Goal: Information Seeking & Learning: Compare options

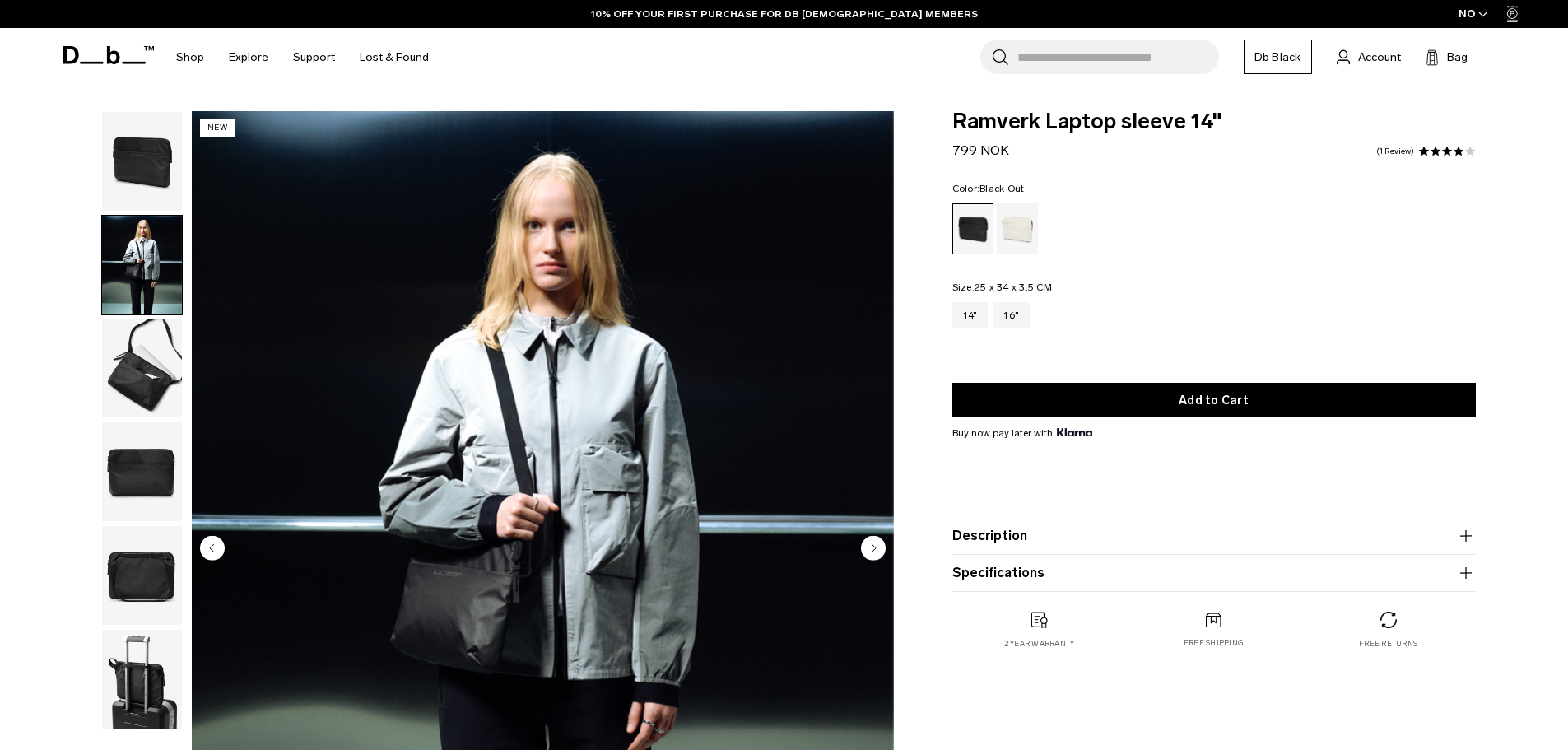
click at [155, 384] on img "button" at bounding box center [141, 369] width 79 height 99
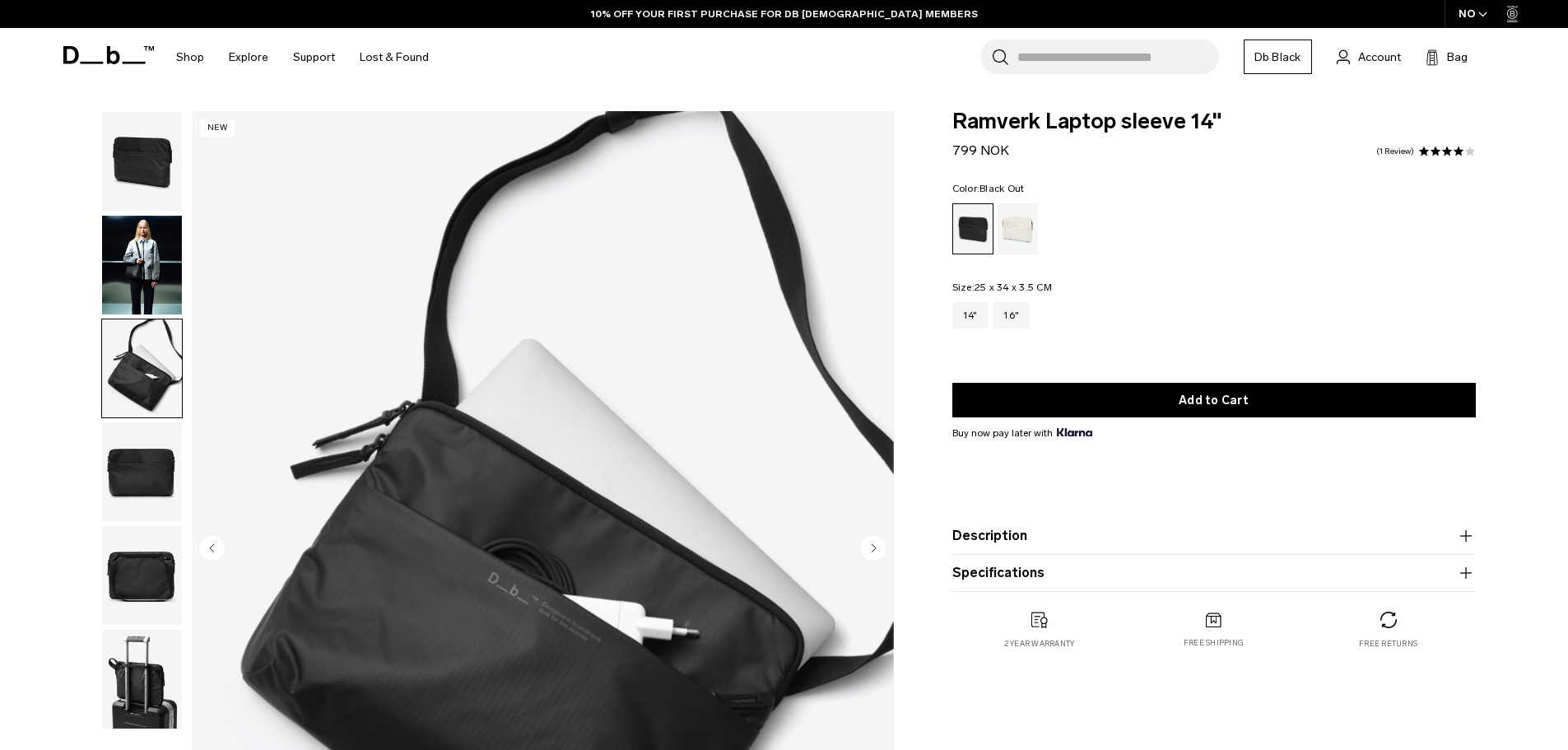
click at [151, 473] on img "button" at bounding box center [141, 471] width 79 height 99
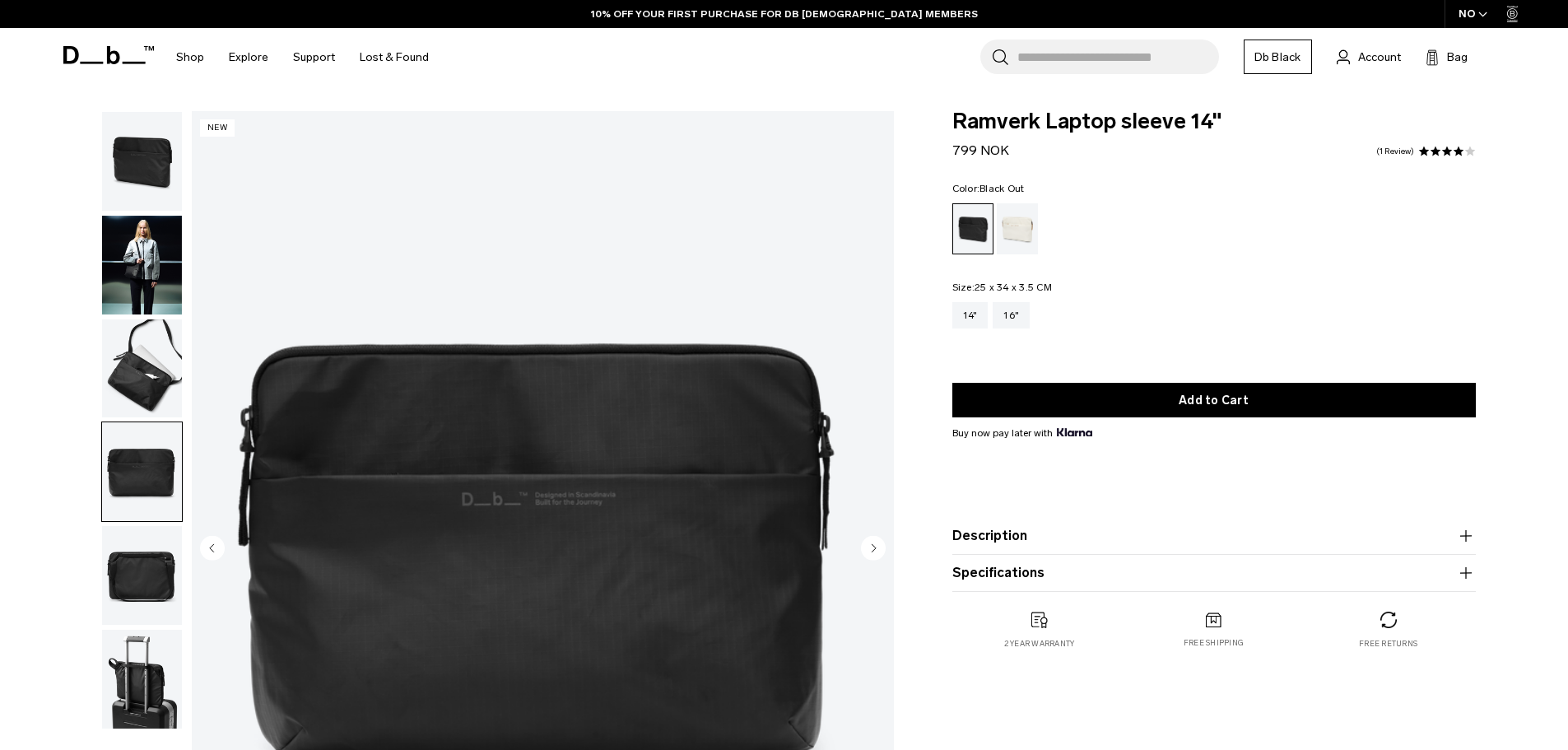
click at [159, 570] on img "button" at bounding box center [141, 575] width 79 height 99
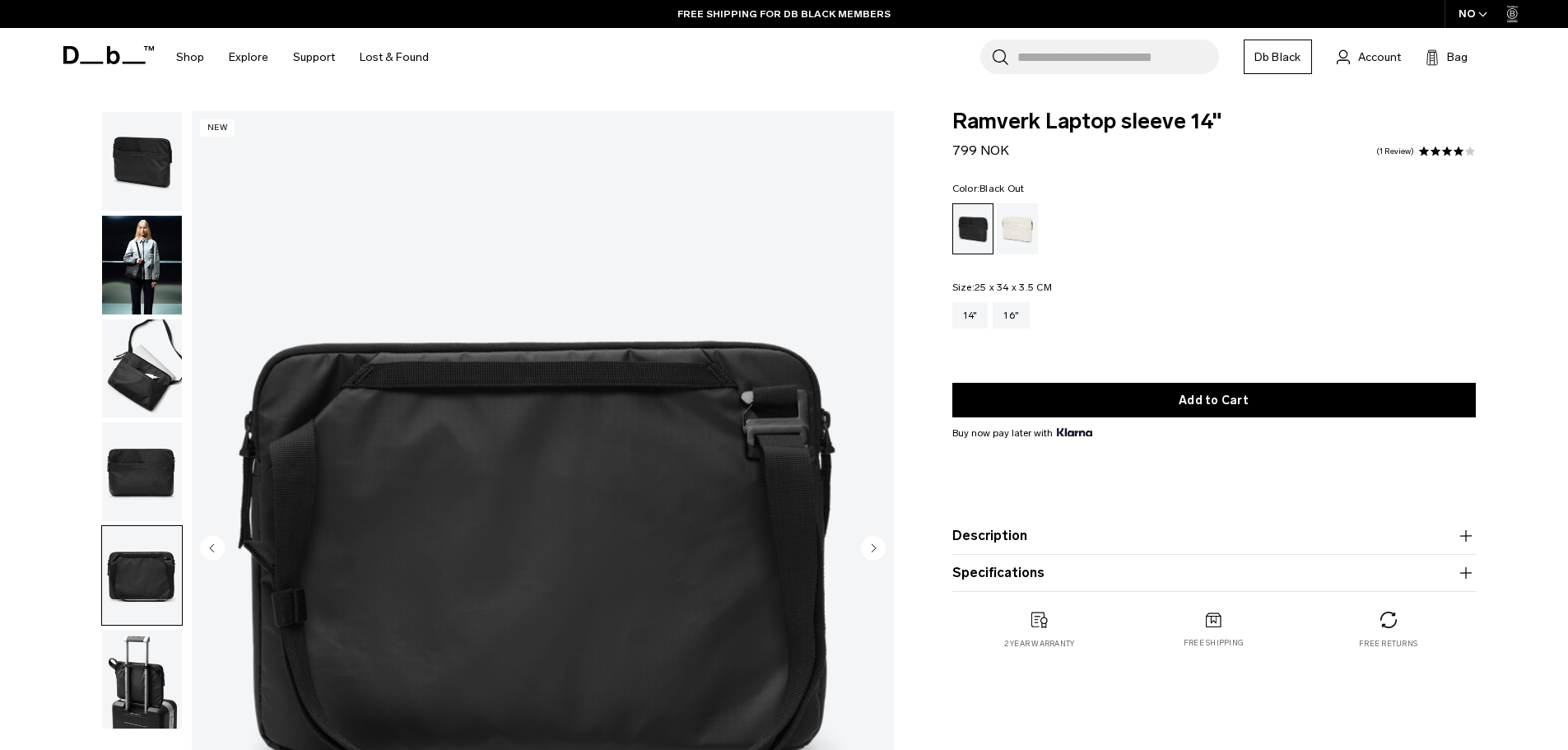
click at [138, 680] on img "button" at bounding box center [141, 678] width 79 height 99
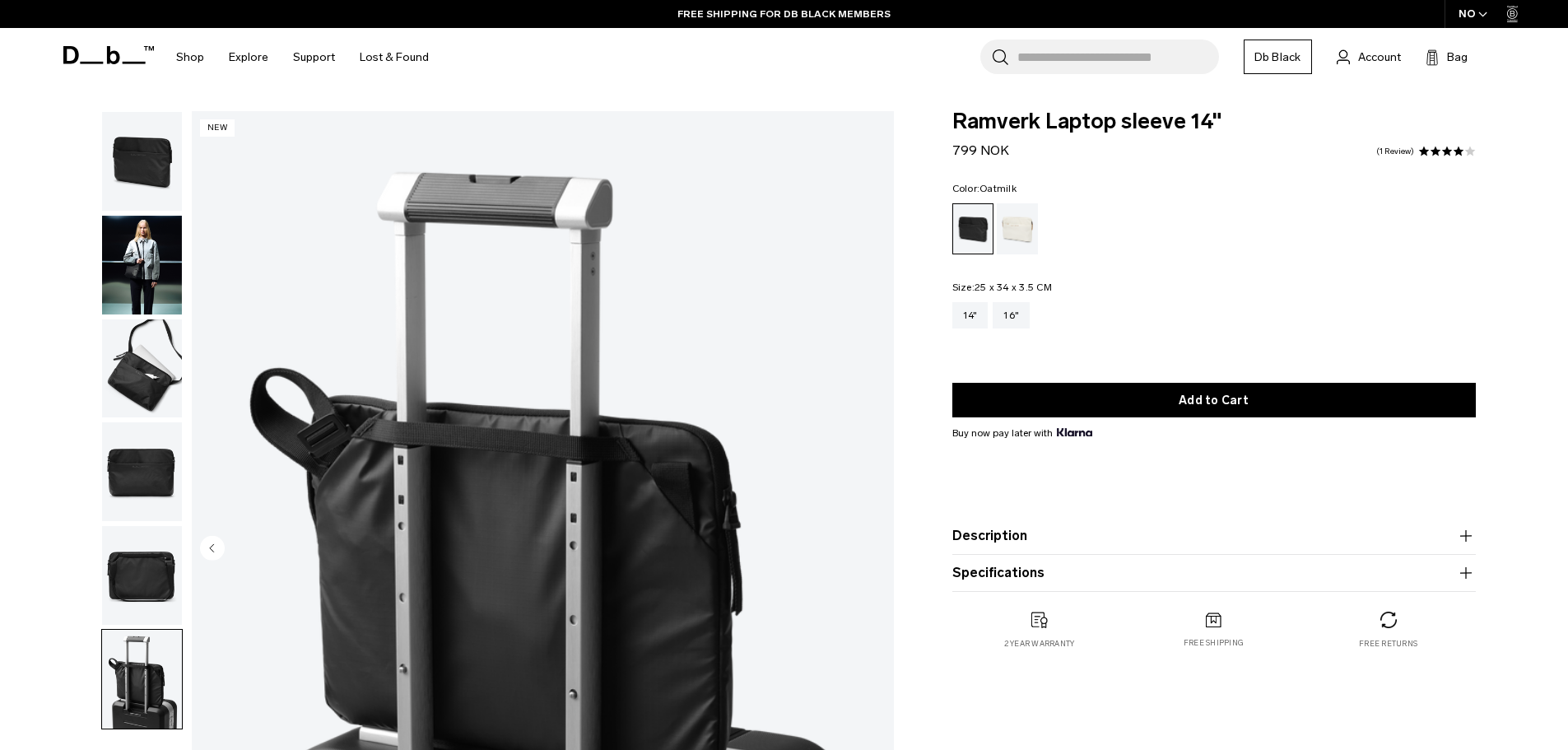
click at [1011, 239] on div "Oatmilk" at bounding box center [1017, 228] width 42 height 51
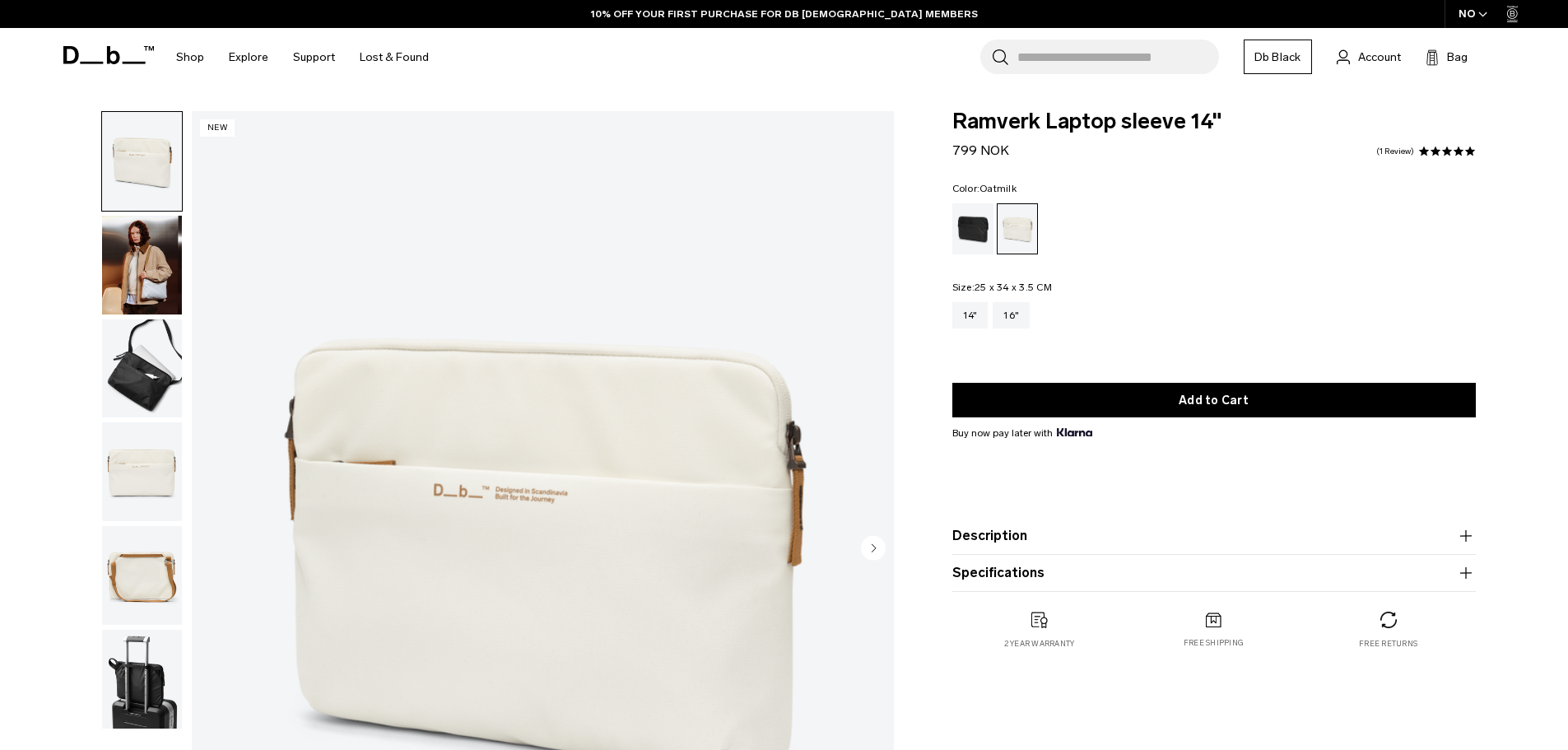
drag, startPoint x: 0, startPoint y: 0, endPoint x: 125, endPoint y: 264, distance: 292.1
click at [125, 264] on img "button" at bounding box center [141, 265] width 79 height 99
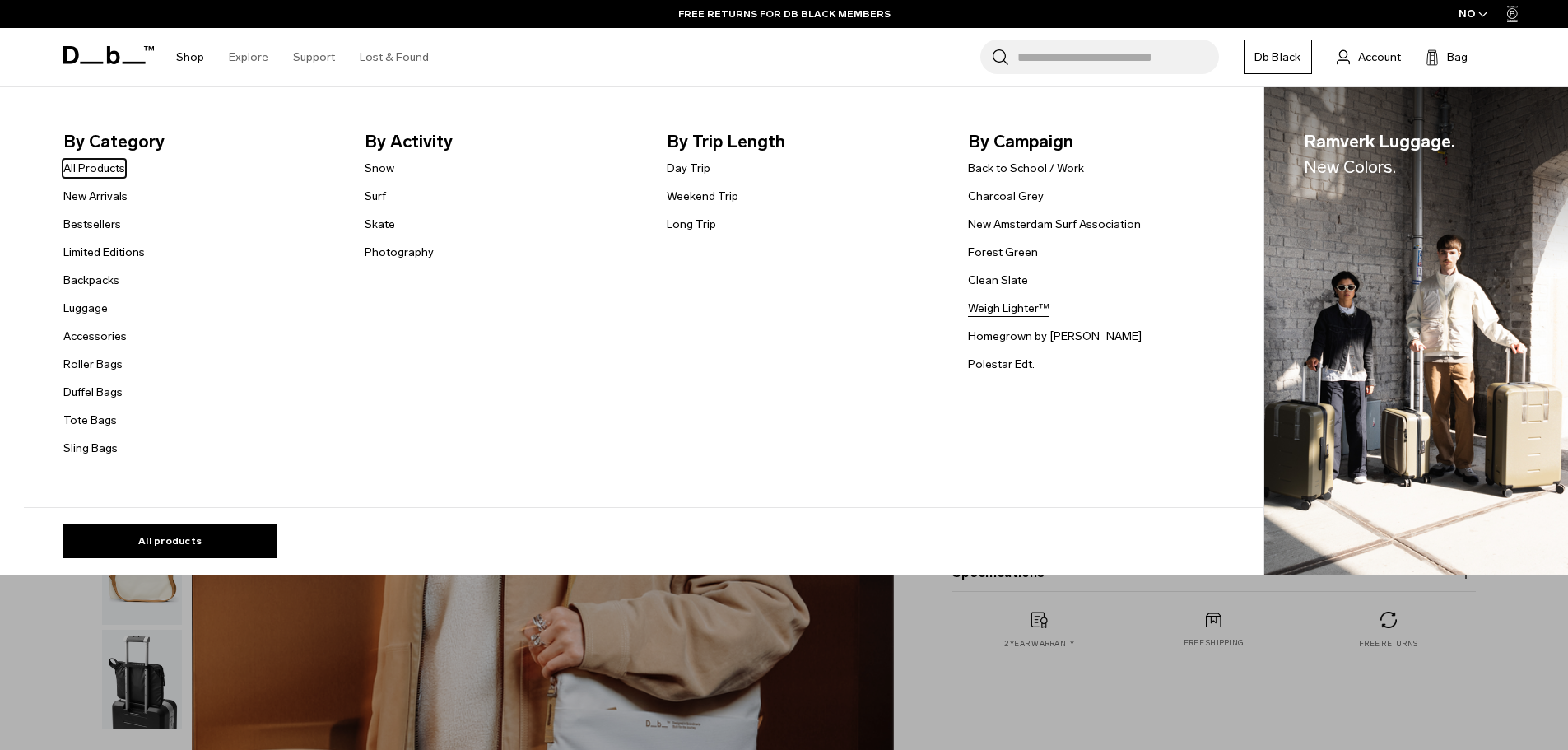
click at [1025, 311] on link "Weigh Lighter™" at bounding box center [1009, 308] width 81 height 17
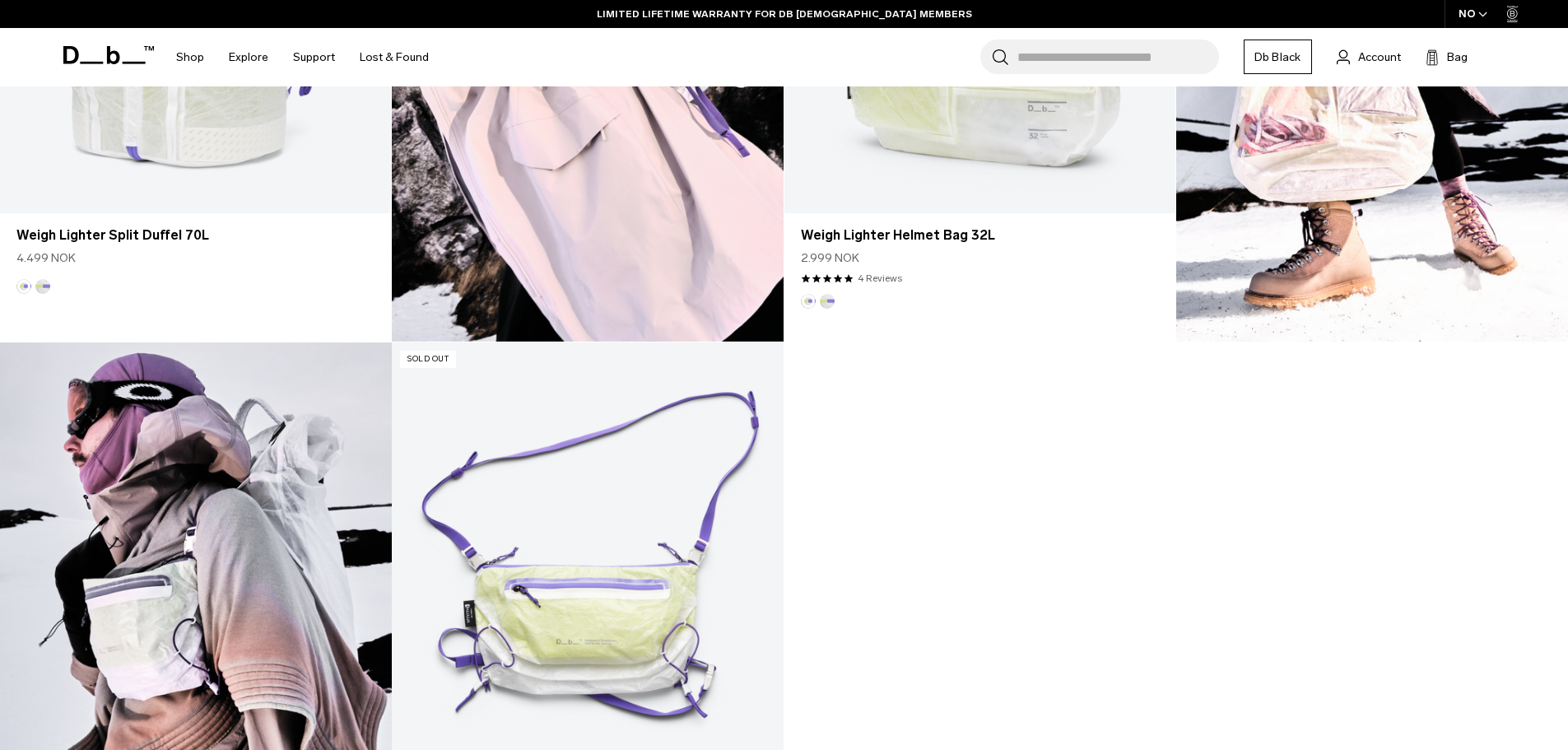
scroll to position [1481, 0]
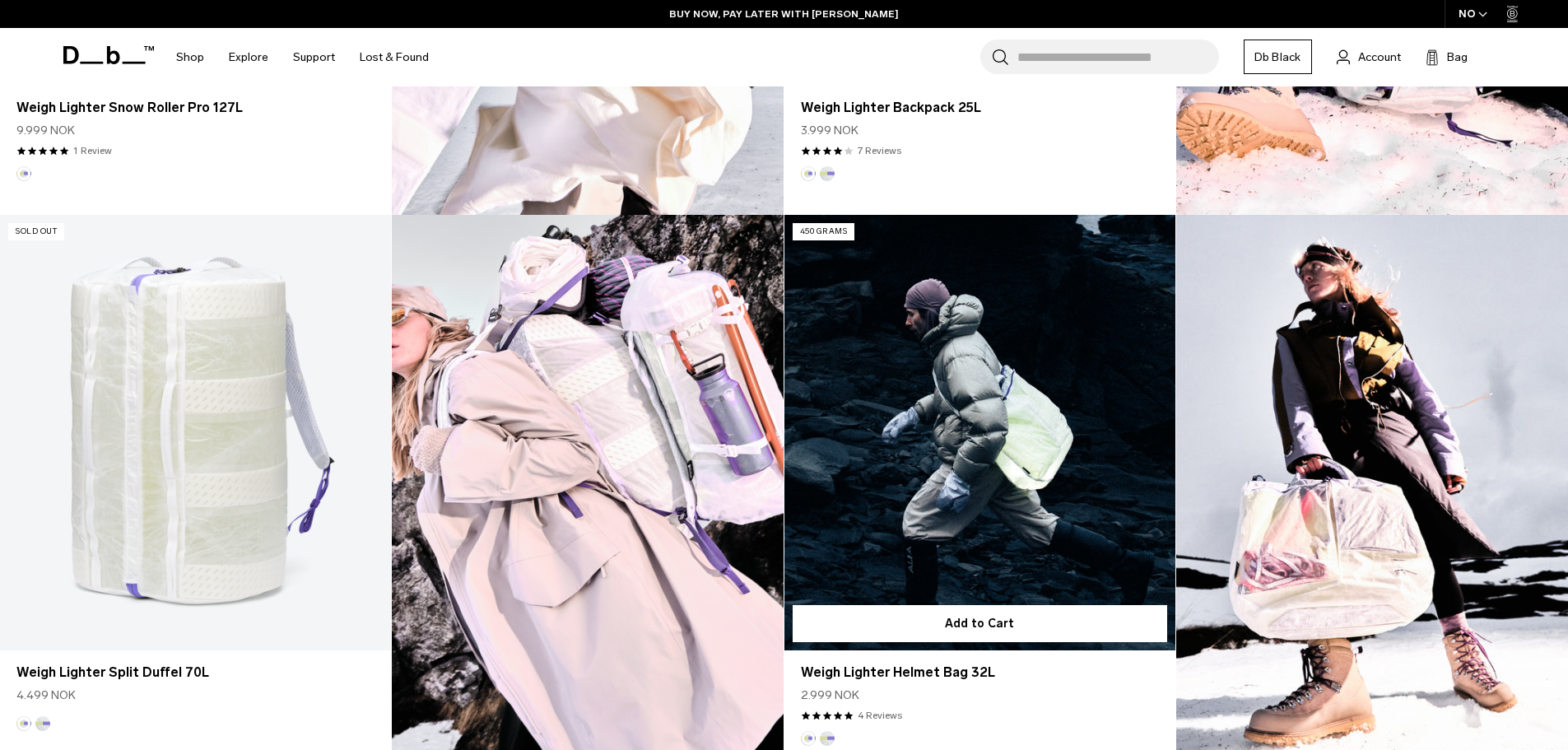
click at [1046, 405] on link "Weigh Lighter Helmet Bag 32L" at bounding box center [980, 432] width 391 height 435
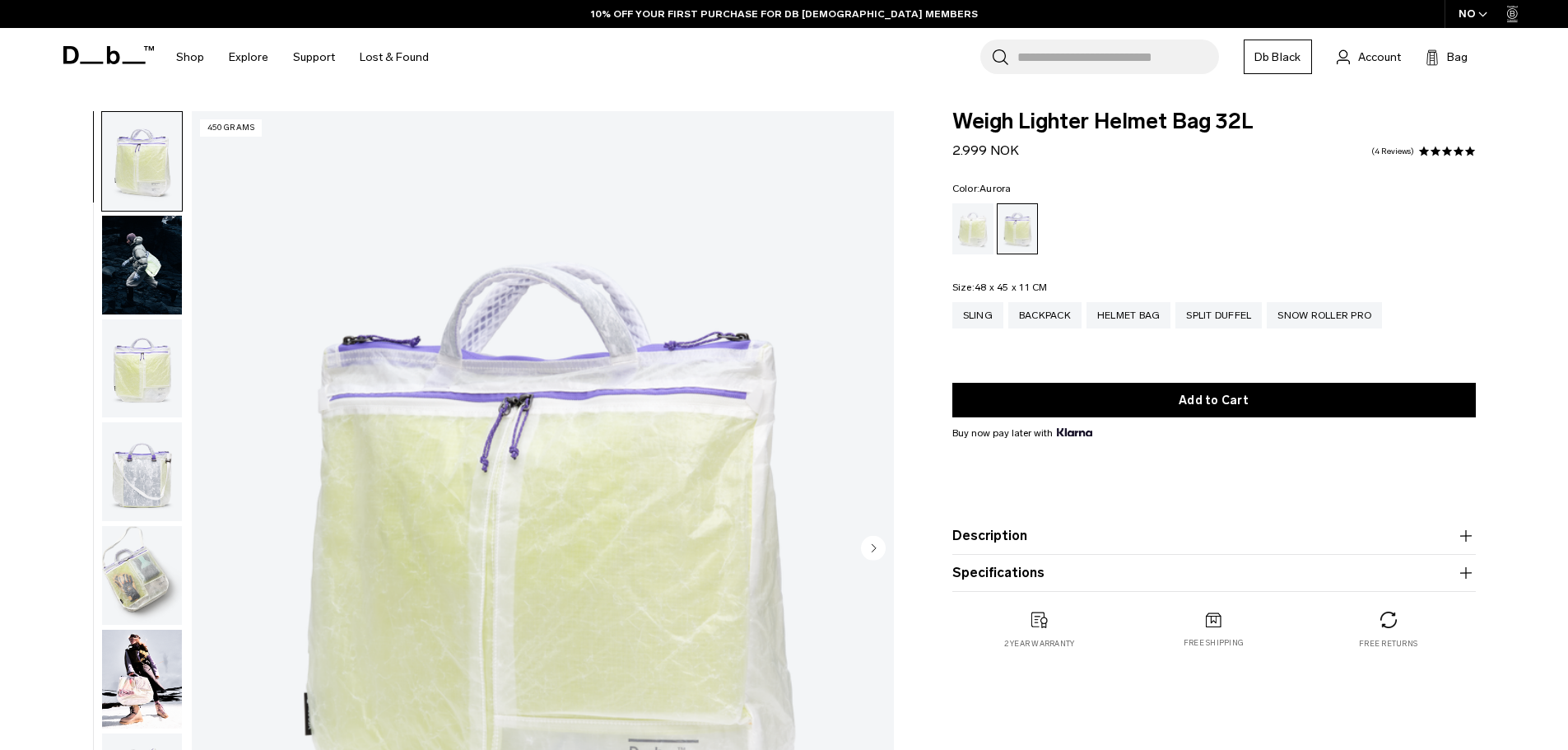
click at [162, 361] on img "button" at bounding box center [141, 369] width 79 height 99
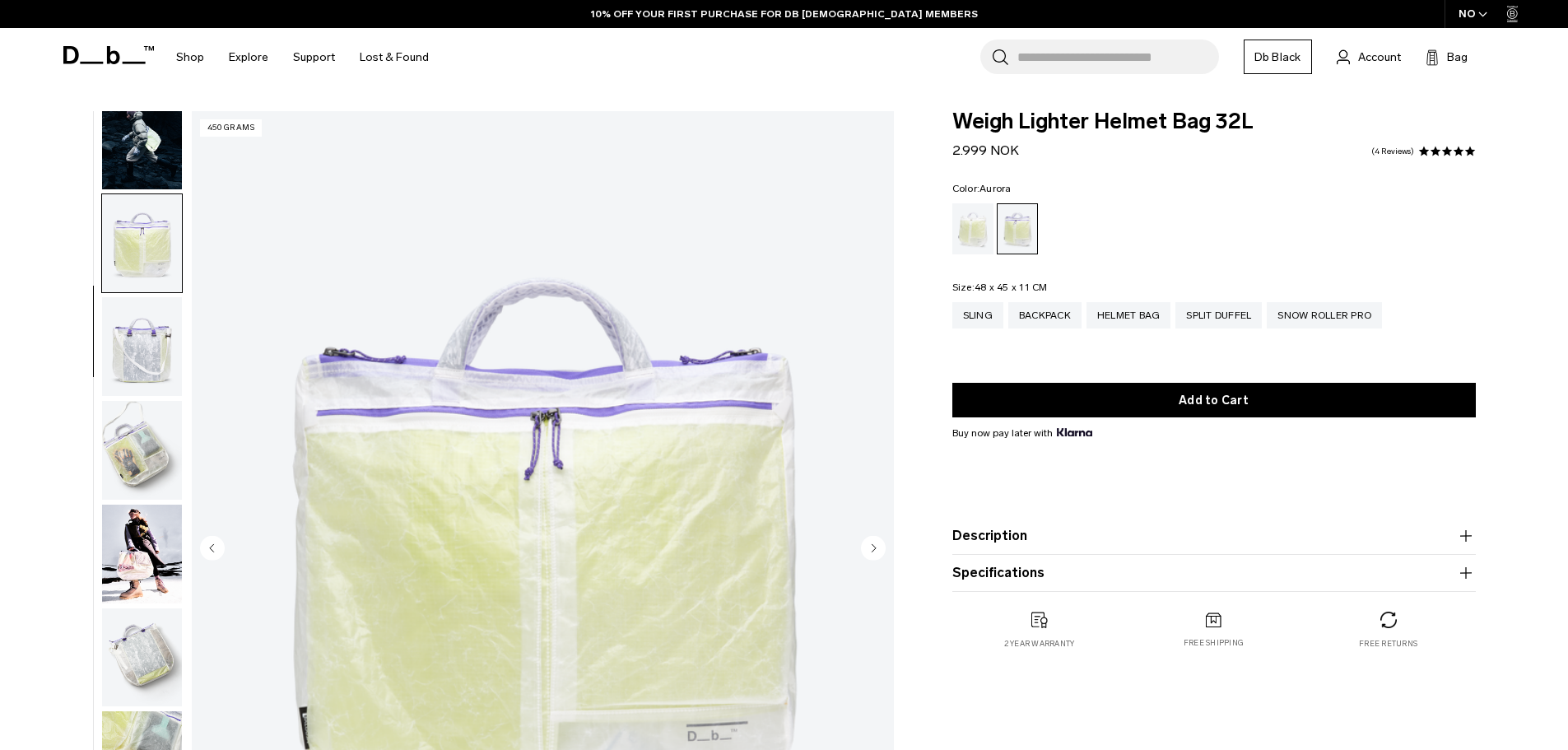
scroll to position [156, 0]
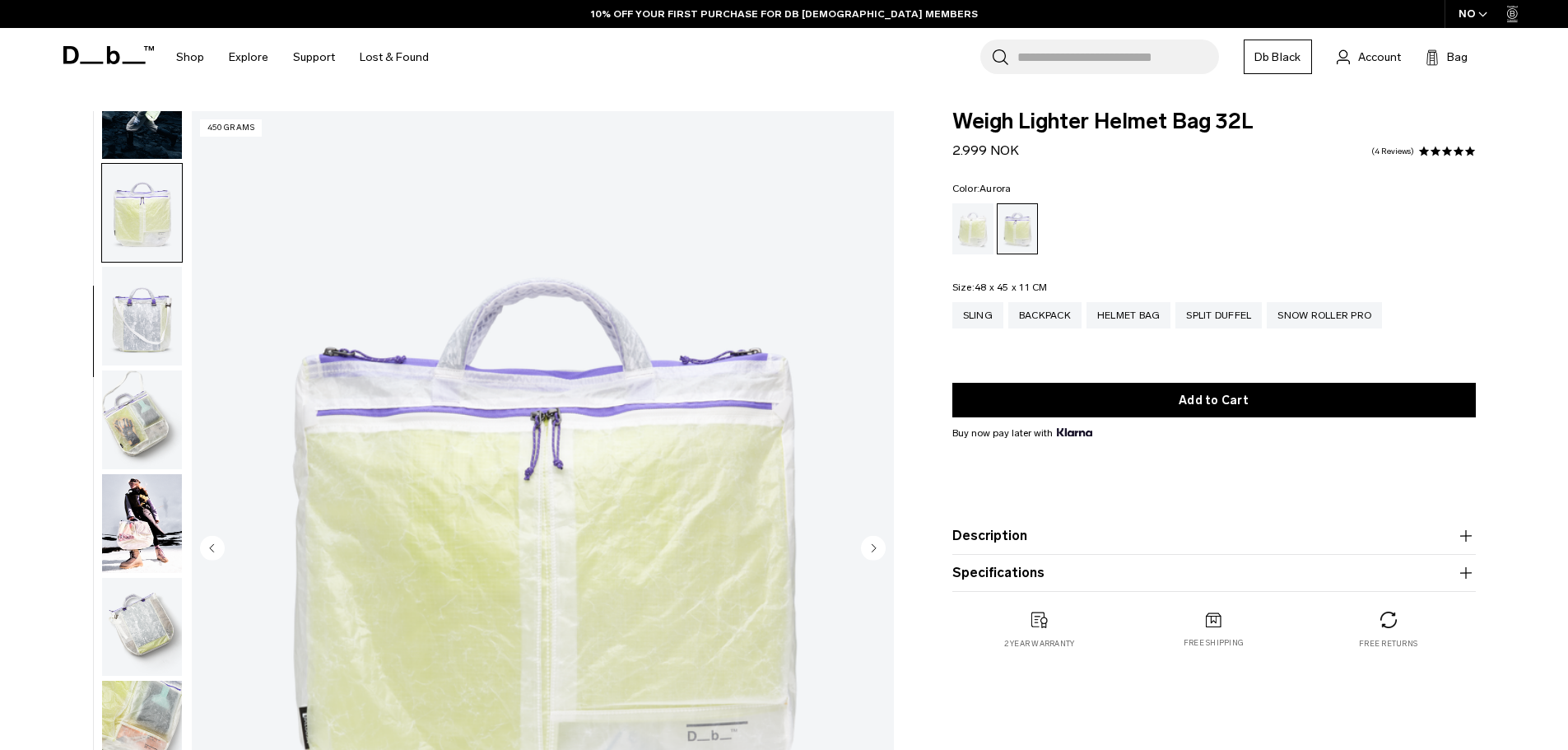
click at [152, 326] on img "button" at bounding box center [141, 315] width 79 height 99
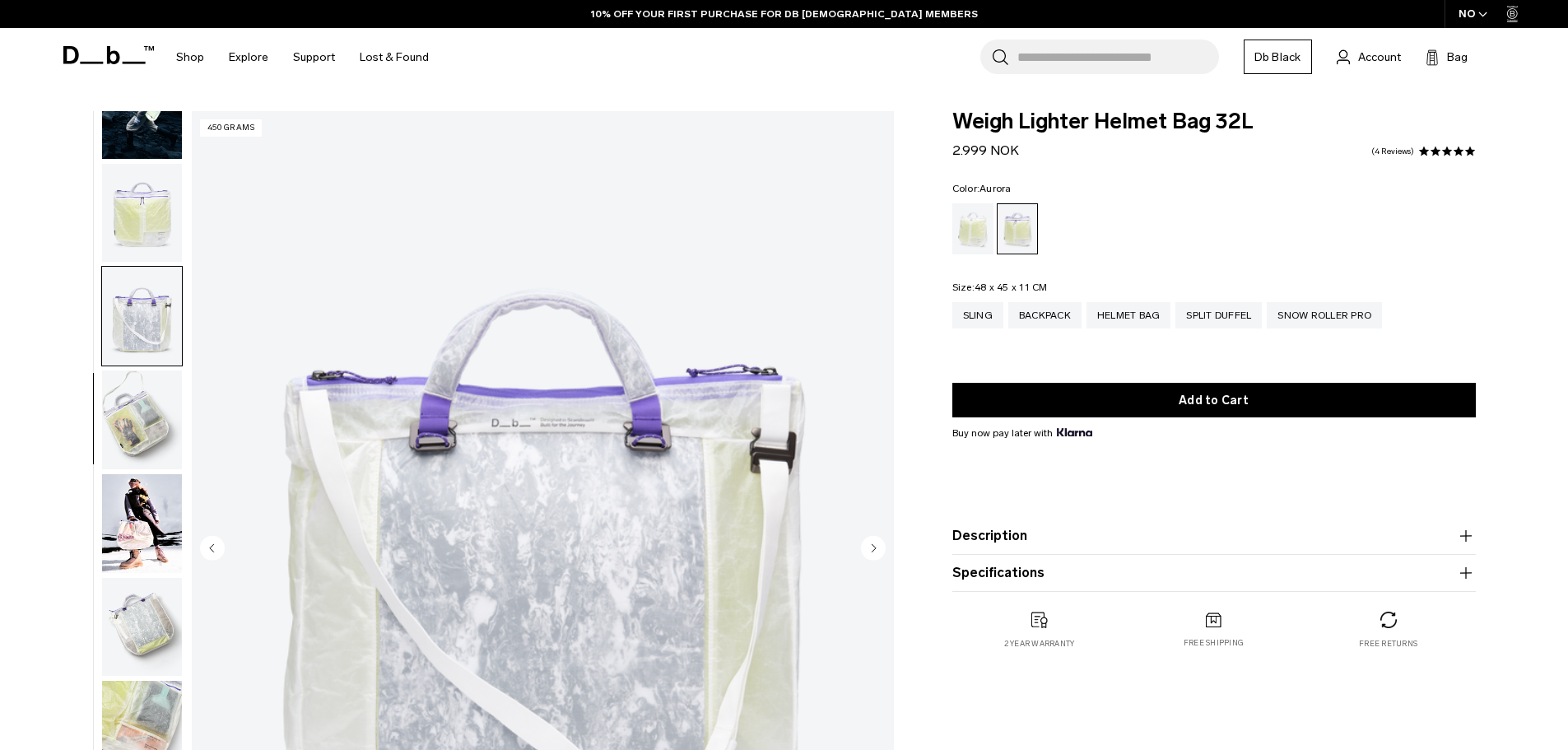
click at [155, 404] on img "button" at bounding box center [141, 420] width 79 height 99
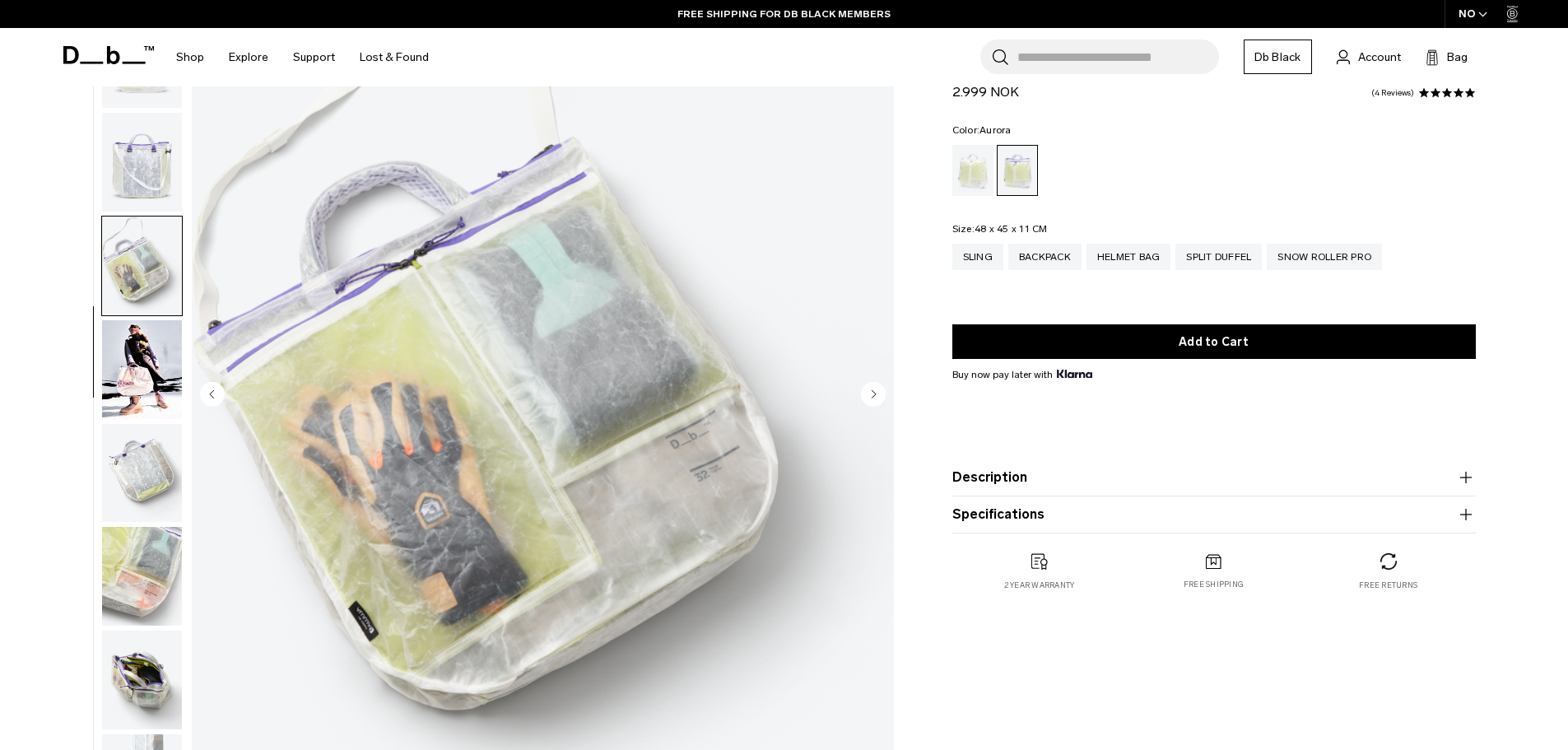
scroll to position [165, 0]
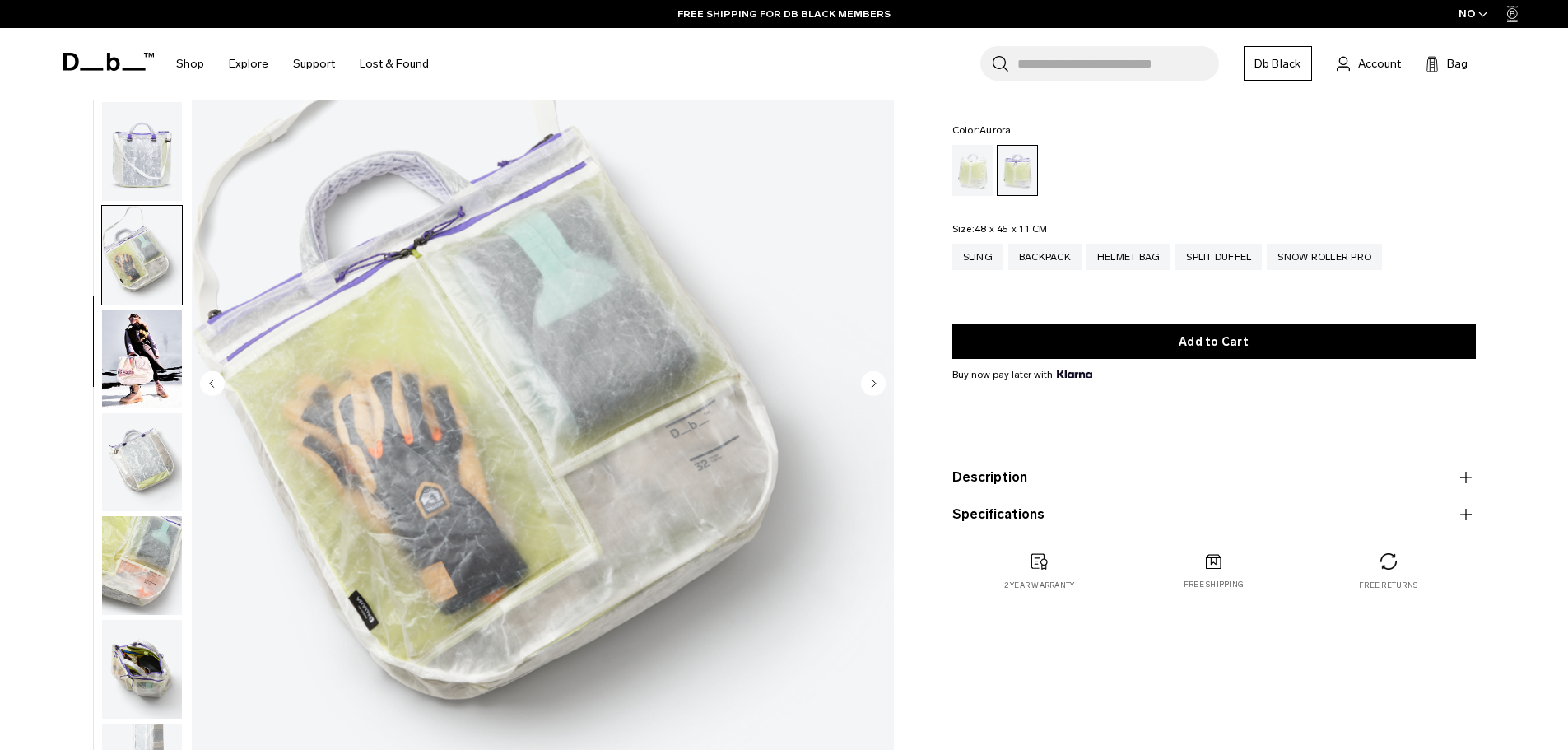
click at [148, 451] on img "button" at bounding box center [141, 463] width 79 height 99
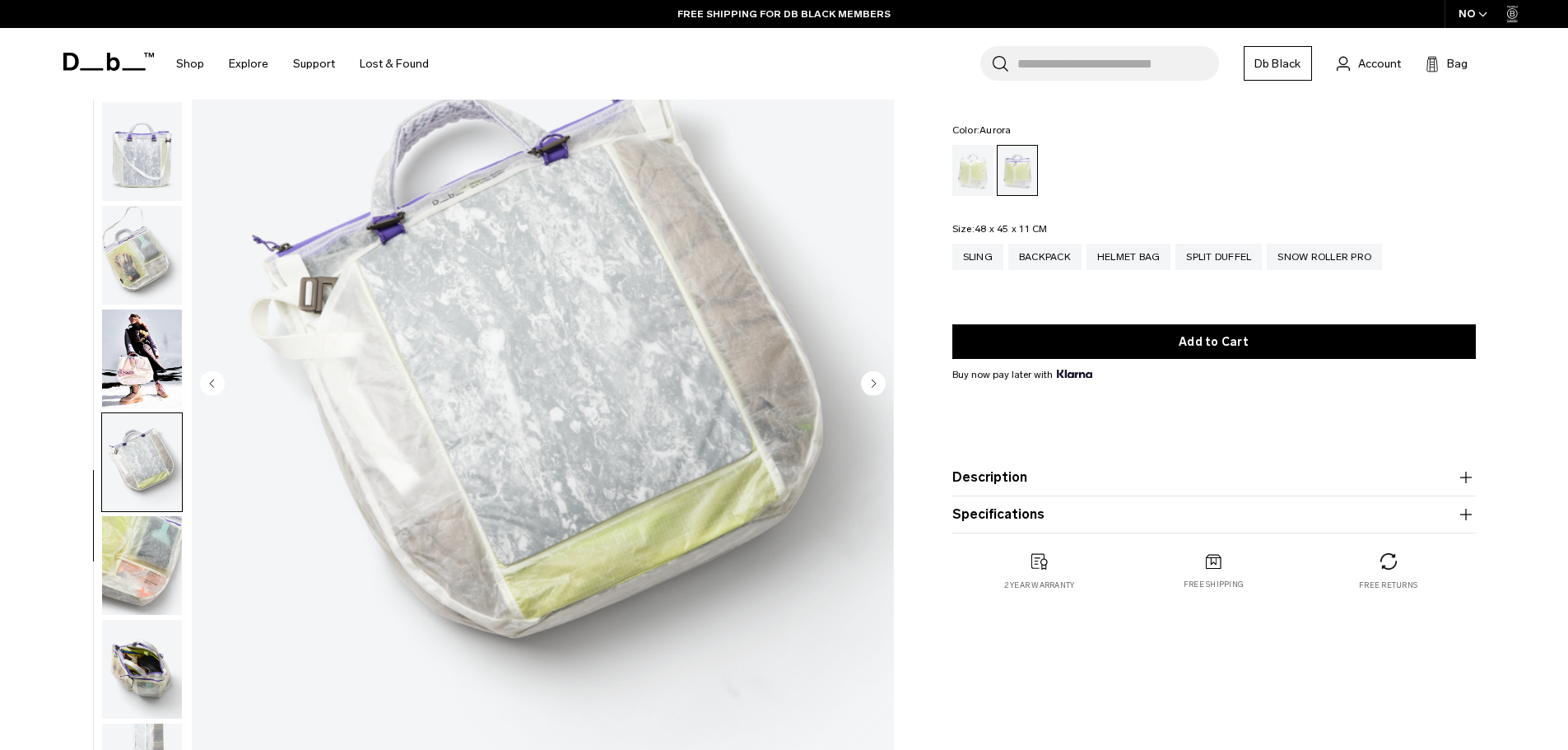
click at [157, 569] on img "button" at bounding box center [141, 565] width 79 height 99
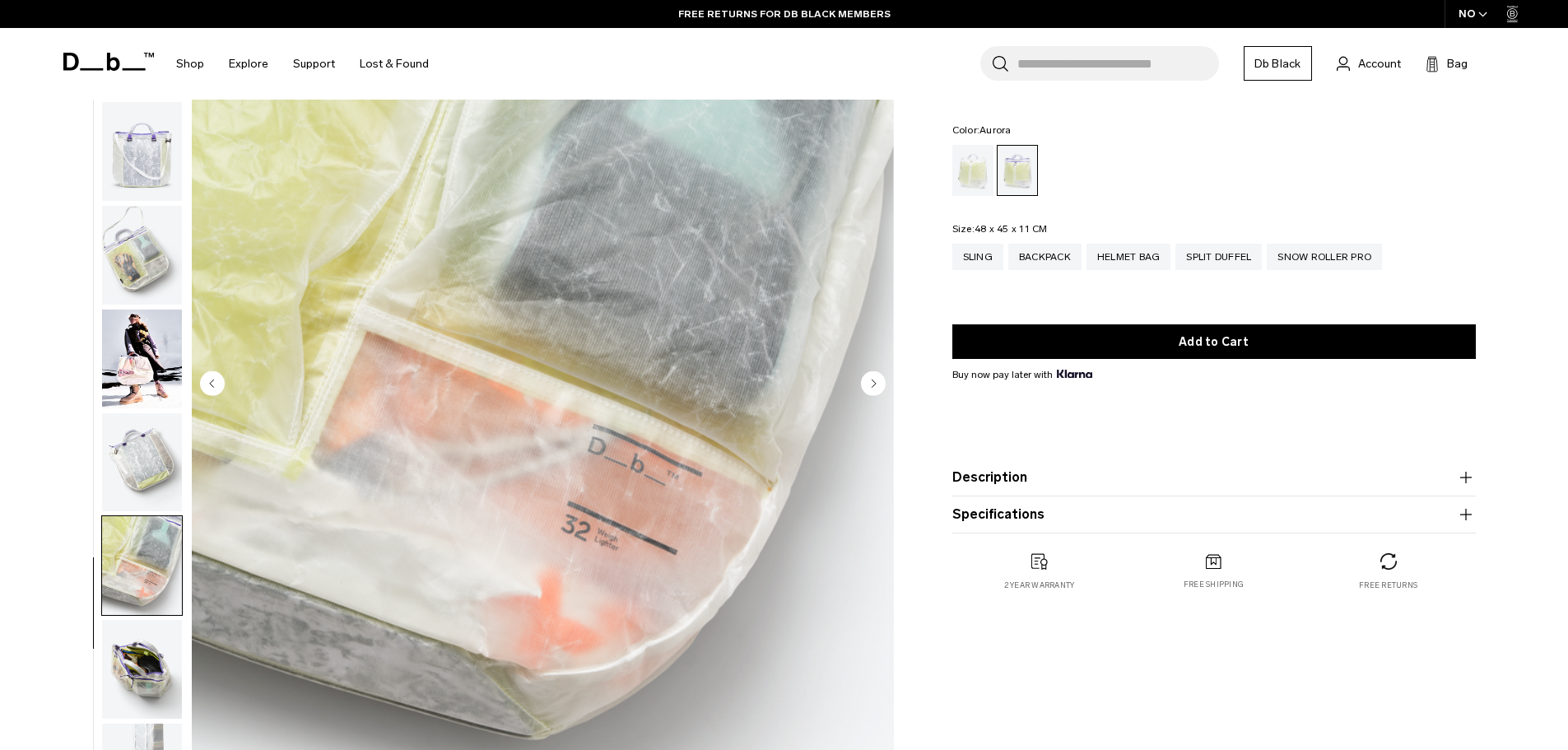
click at [173, 668] on img "button" at bounding box center [141, 669] width 79 height 99
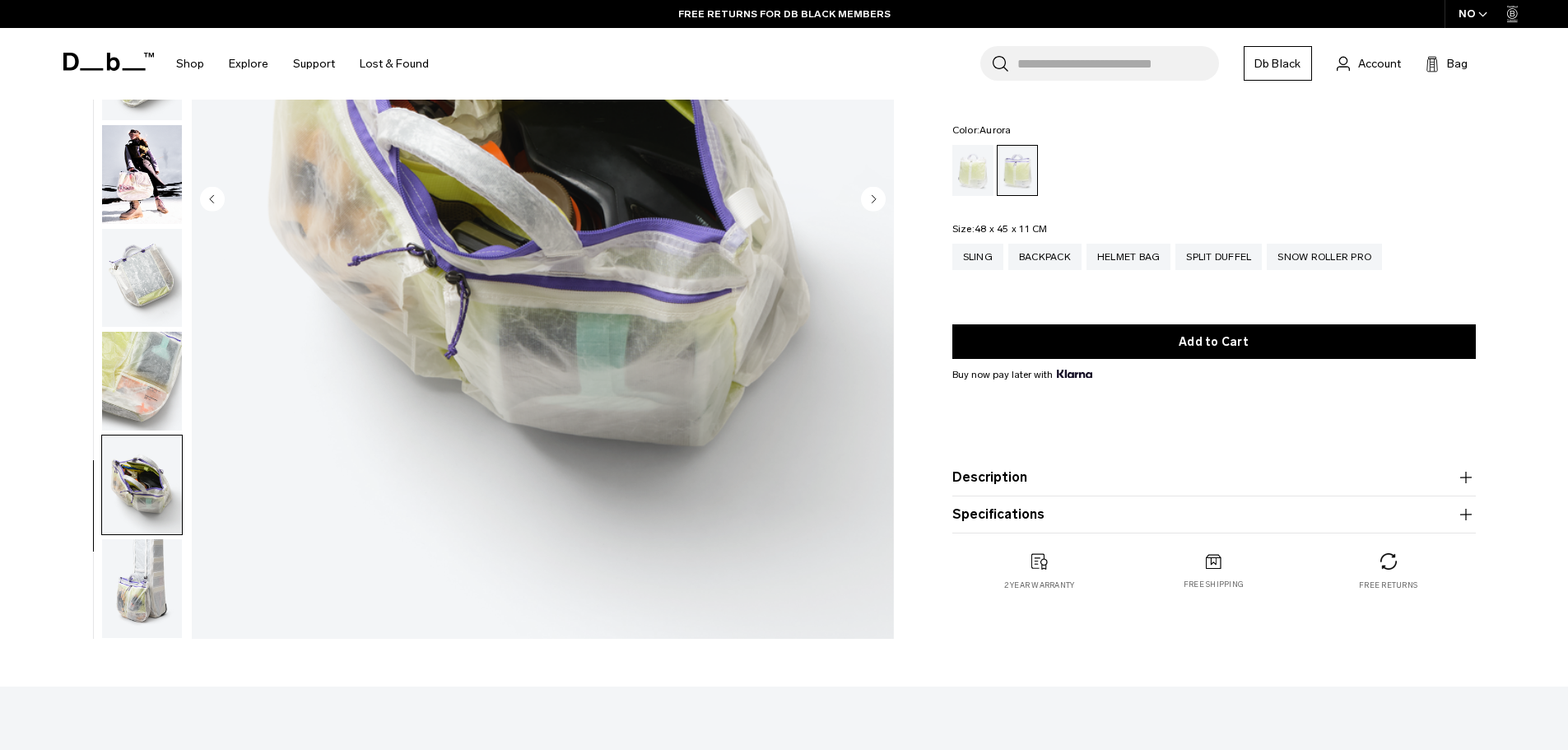
scroll to position [411, 0]
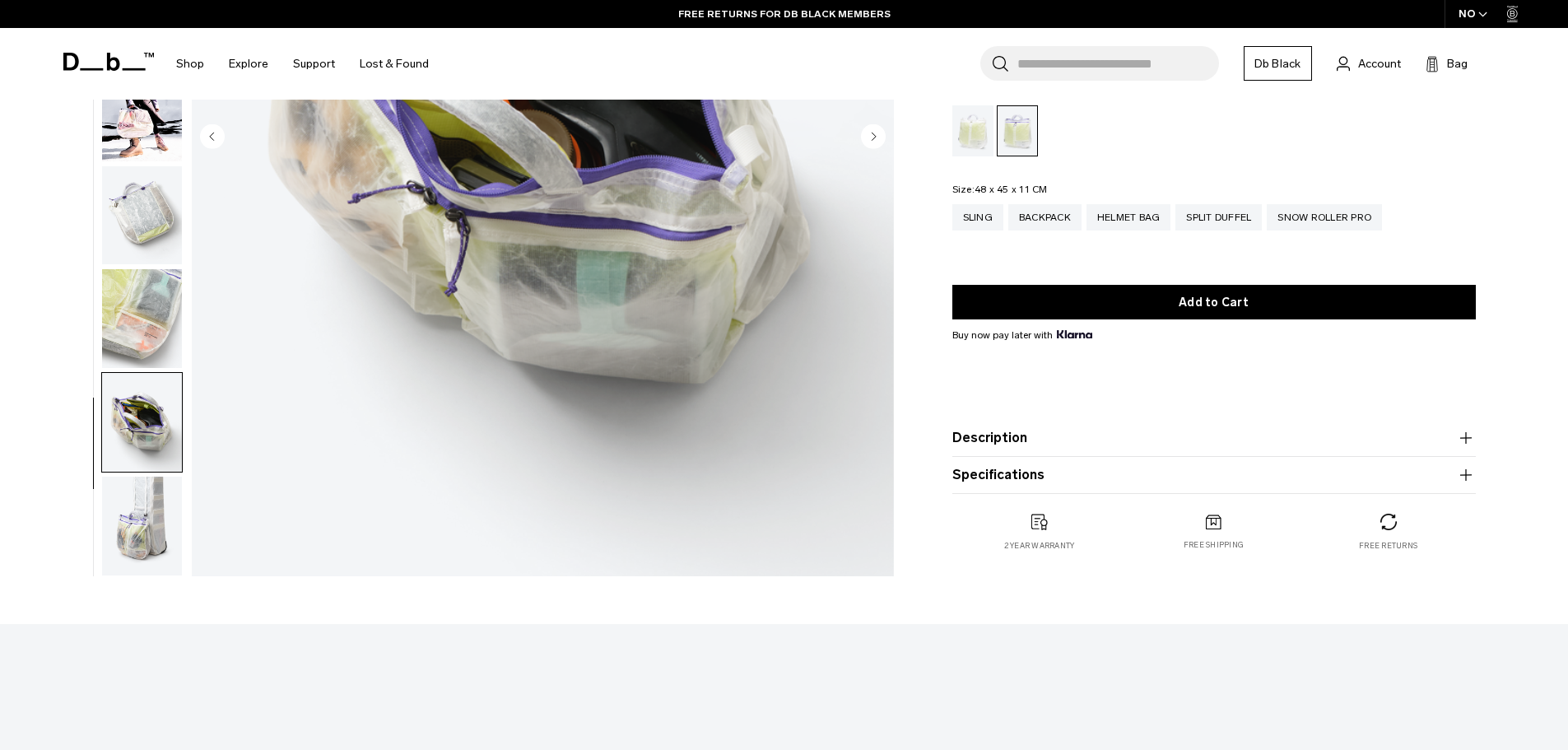
click at [166, 516] on img "button" at bounding box center [141, 525] width 79 height 99
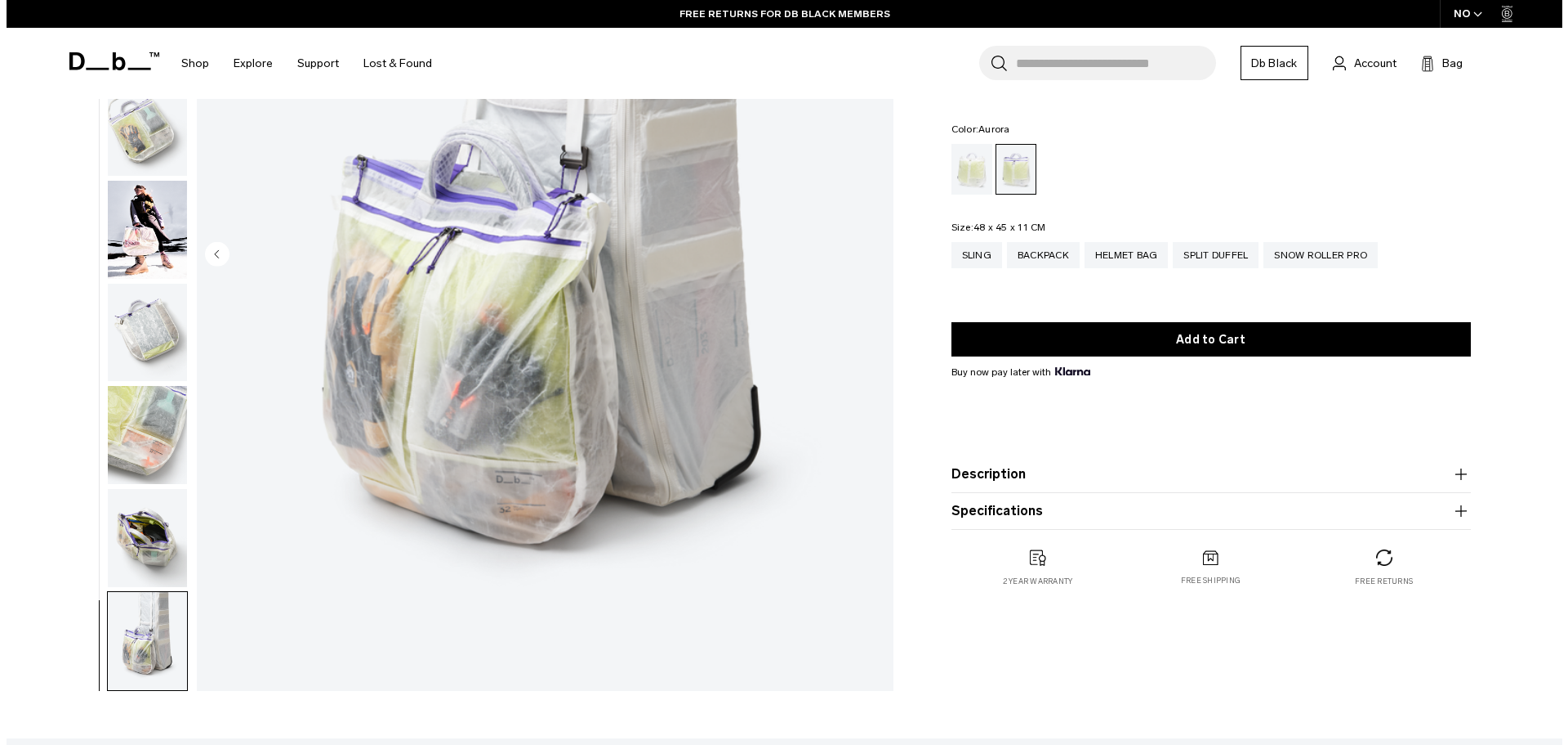
scroll to position [82, 0]
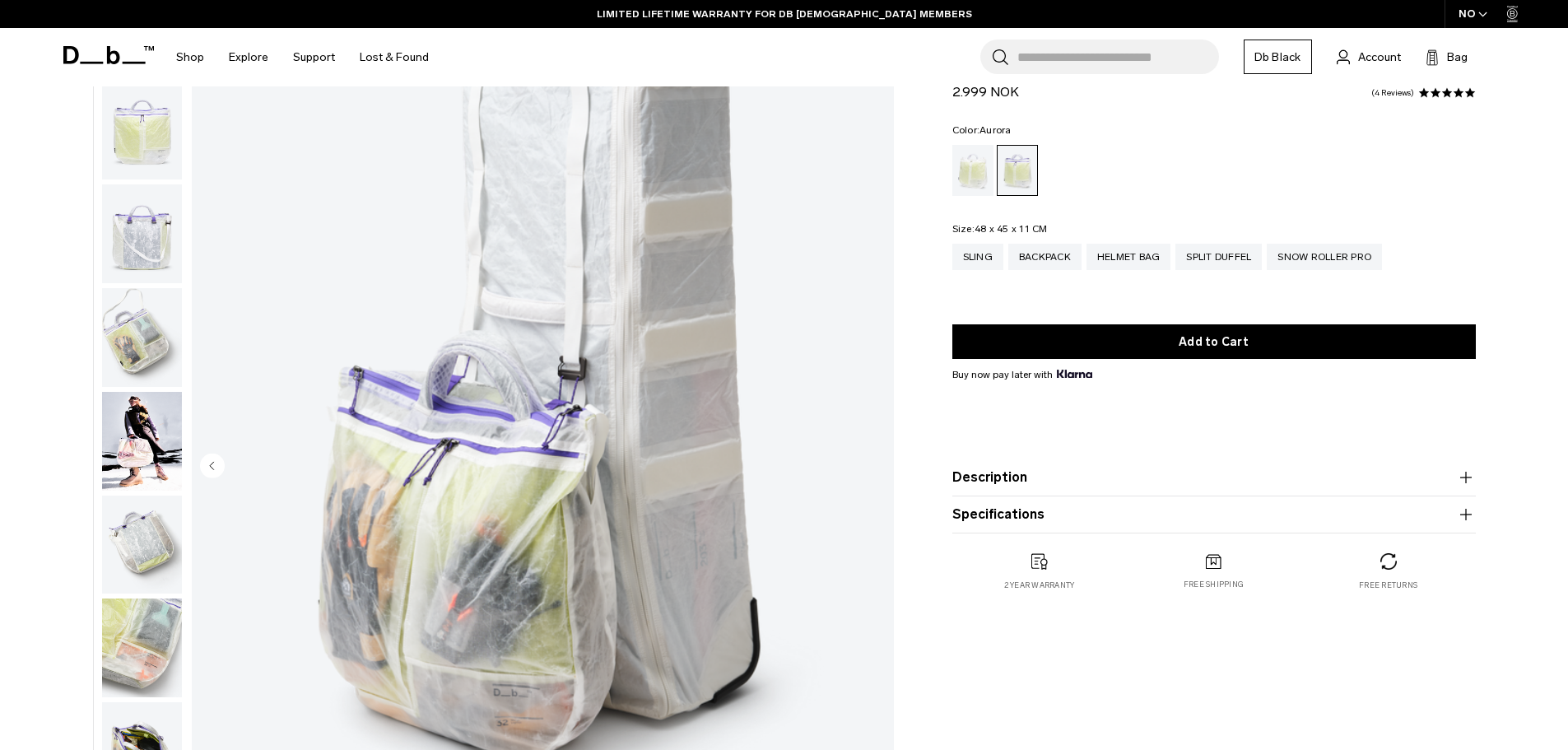
click at [107, 430] on img "button" at bounding box center [141, 441] width 79 height 99
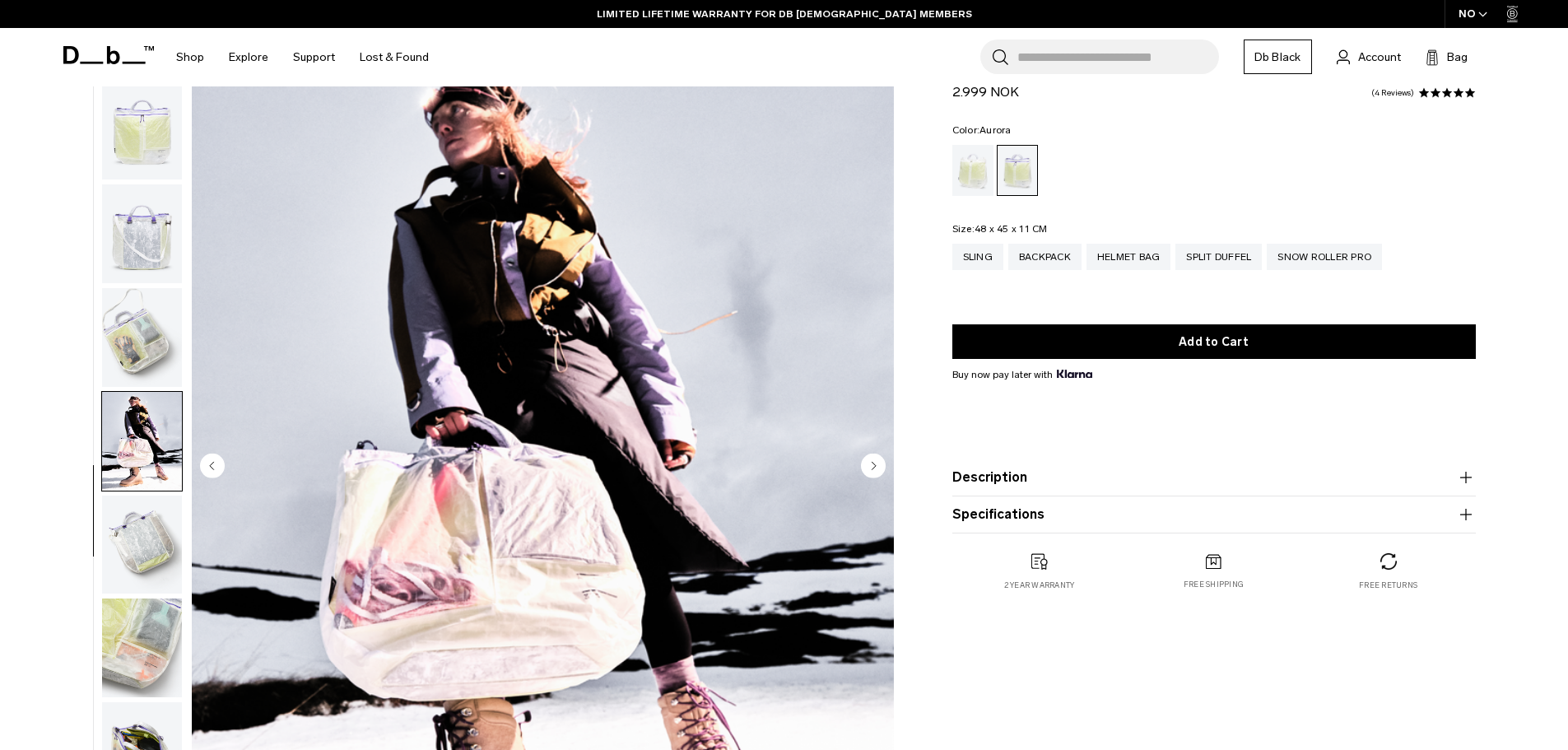
click at [160, 354] on img "button" at bounding box center [141, 338] width 79 height 99
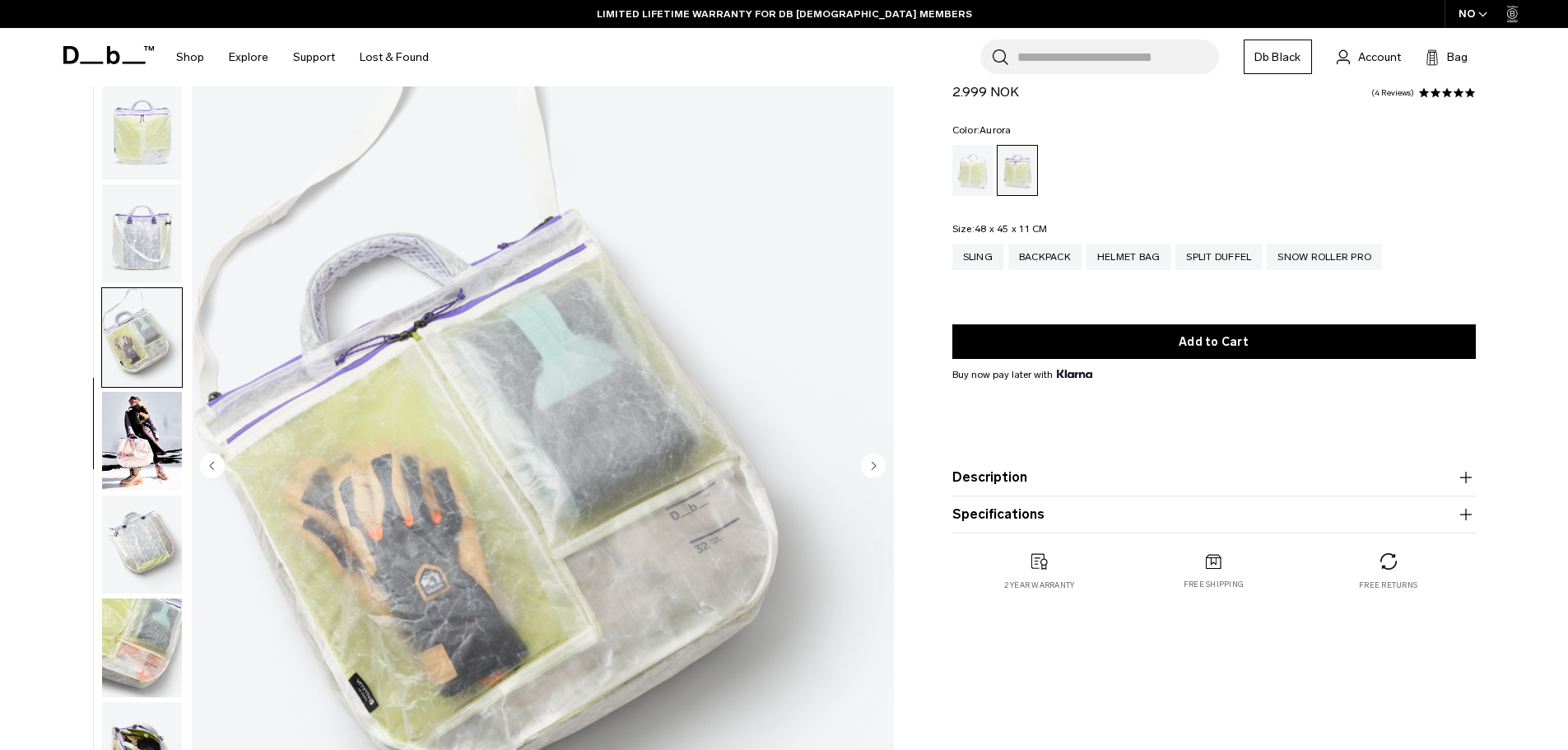
click at [196, 173] on img "5 / 10" at bounding box center [542, 467] width 702 height 877
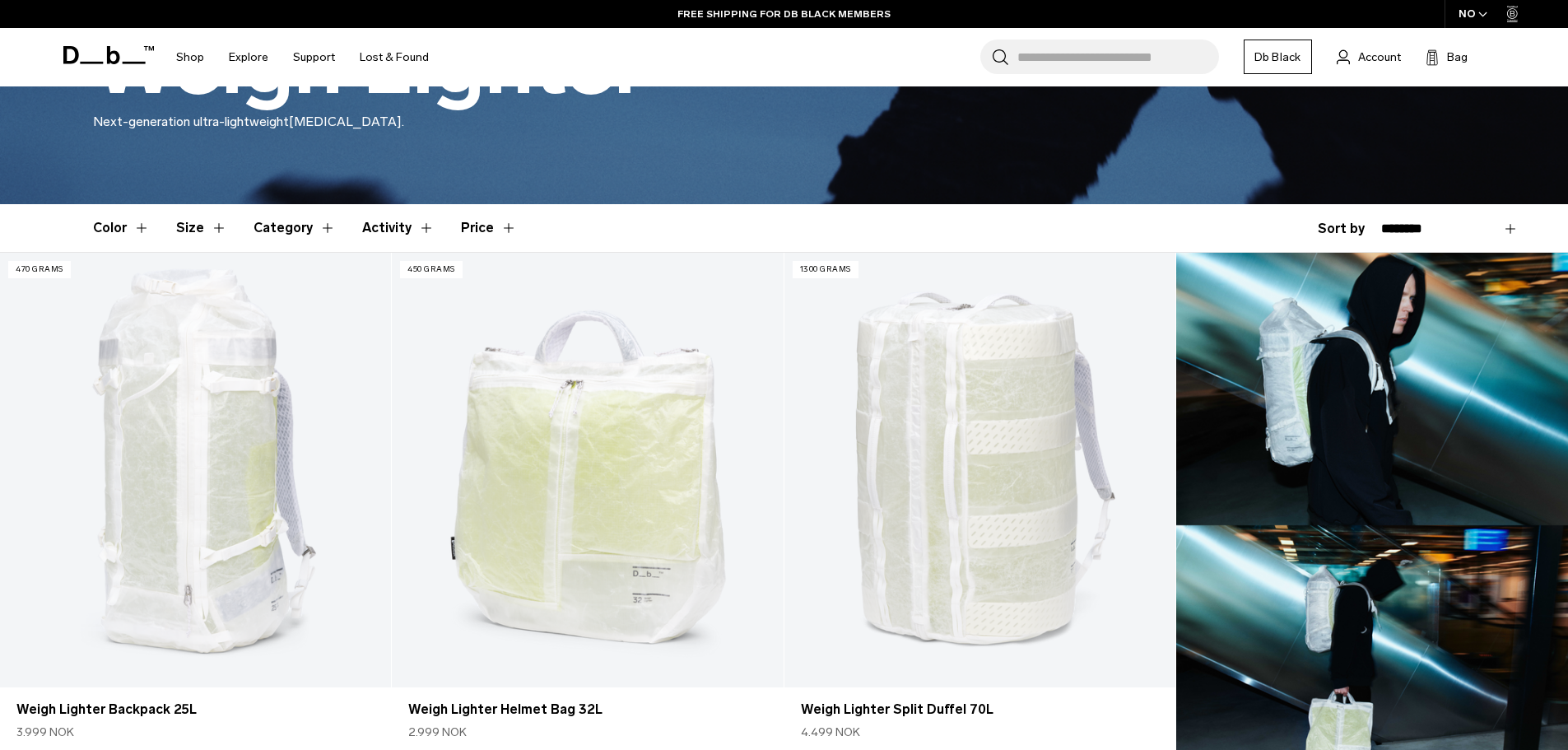
scroll to position [329, 0]
